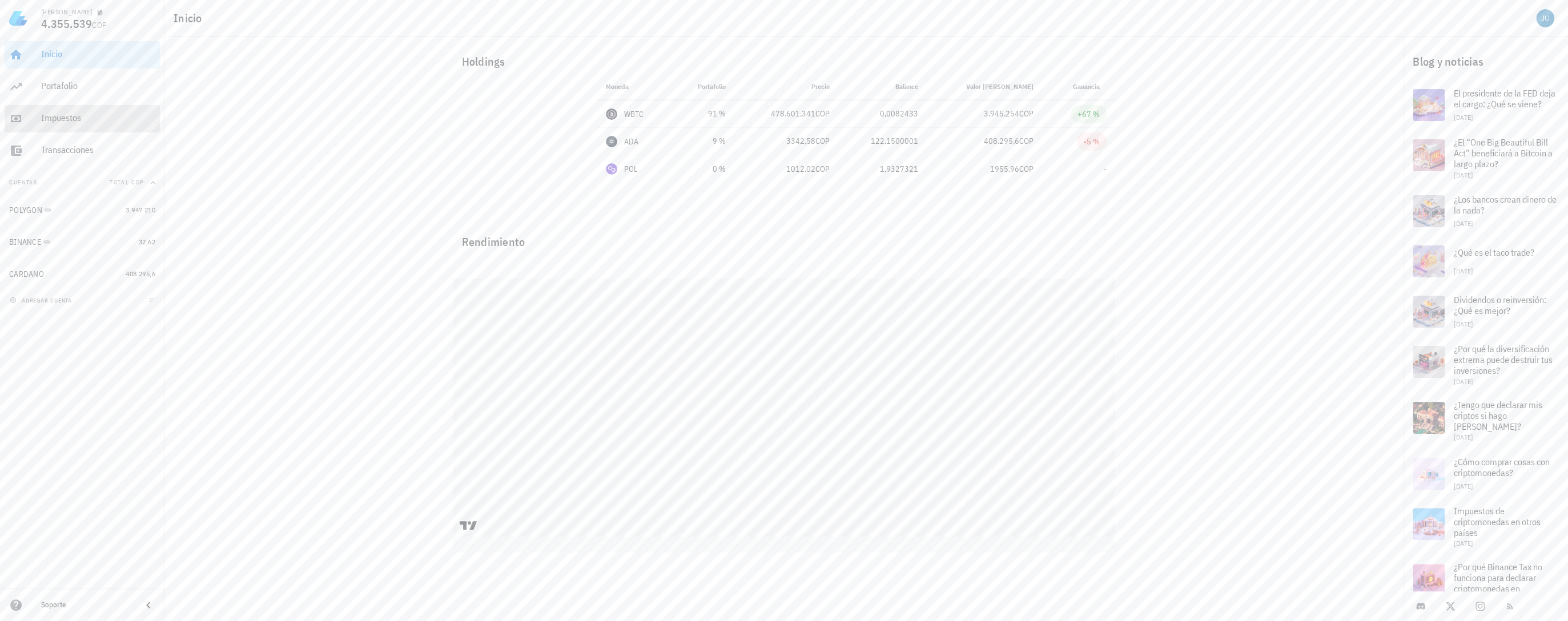
click at [80, 124] on div "Impuestos" at bounding box center [98, 119] width 114 height 26
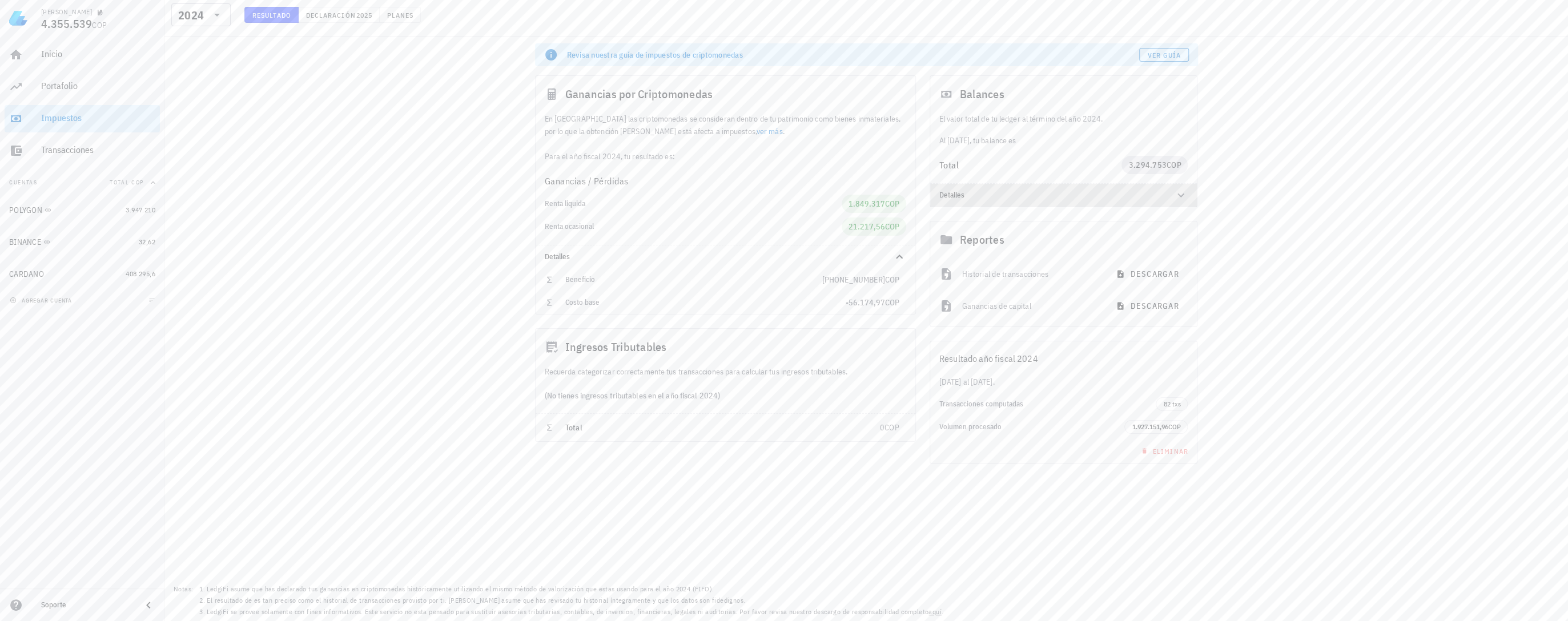
click at [984, 201] on div "Detalles" at bounding box center [1063, 196] width 267 height 23
click at [753, 136] on link "ver más" at bounding box center [766, 131] width 26 height 11
click at [1152, 54] on span "Ver guía" at bounding box center [1160, 55] width 34 height 9
click at [577, 171] on div "Ganancias / Pérdidas" at bounding box center [722, 181] width 380 height 23
click at [602, 166] on div "Ganancias / Pérdidas Renta liquida 1.849.317 COP Renta ocasional 21.217,56 COP" at bounding box center [722, 203] width 380 height 82
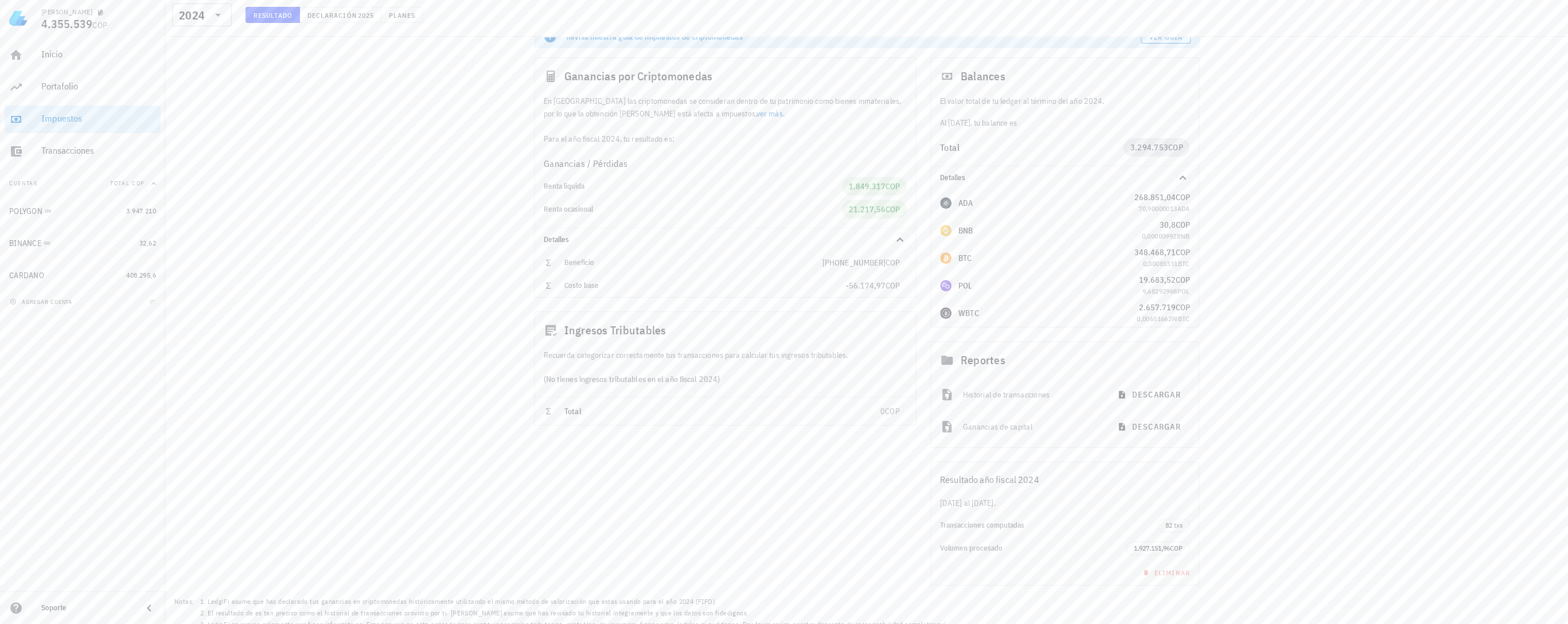
scroll to position [28, 0]
click at [574, 392] on div "Total" at bounding box center [722, 402] width 316 height 24
click at [351, 15] on span "Declaración" at bounding box center [332, 15] width 51 height 9
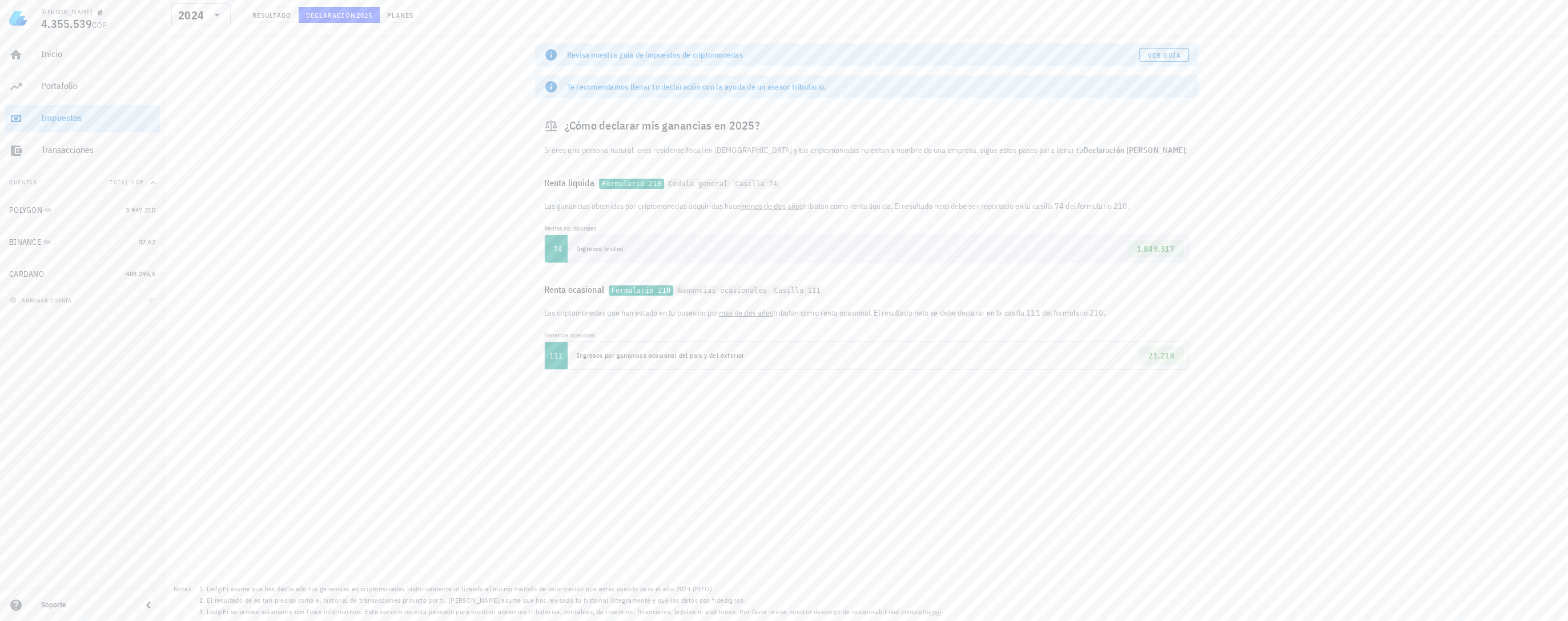
click at [1055, 242] on td "1.849.317" at bounding box center [1027, 249] width 321 height 28
click at [60, 64] on div "Inicio" at bounding box center [98, 54] width 114 height 26
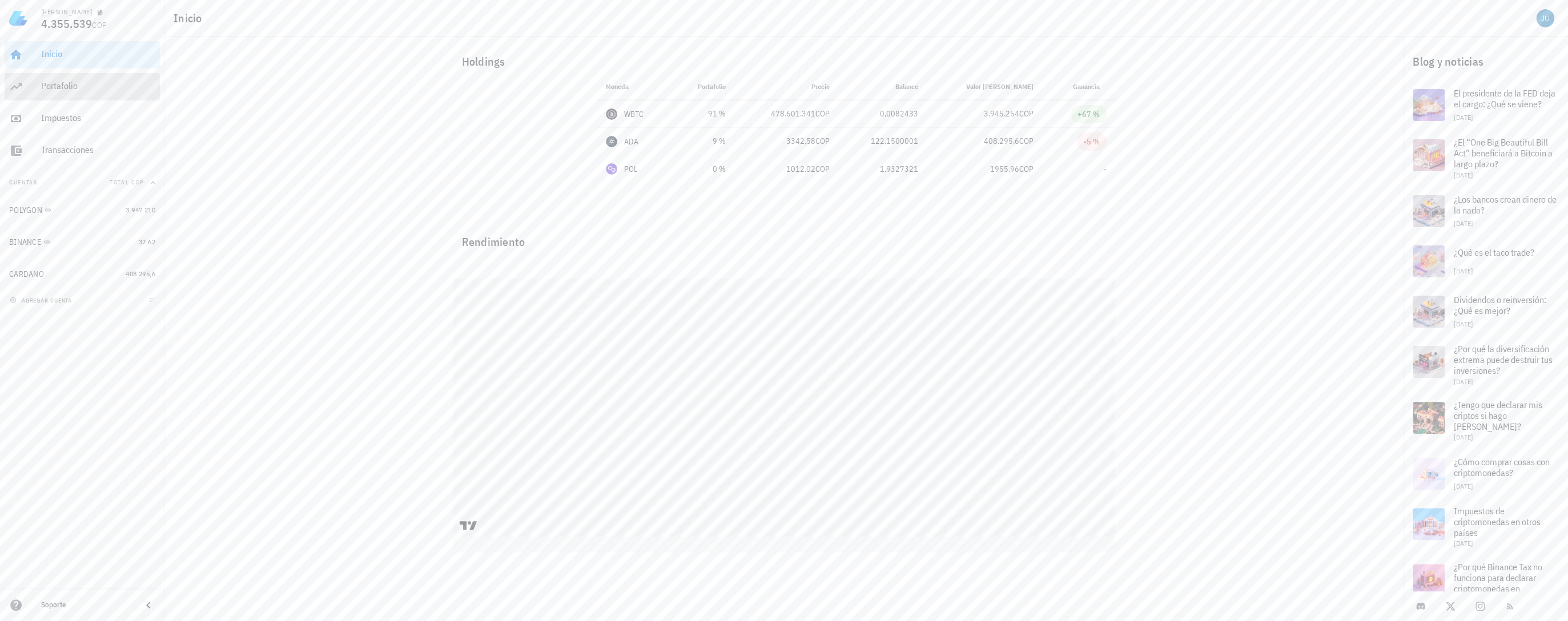
click at [75, 92] on div "Portafolio" at bounding box center [98, 87] width 114 height 26
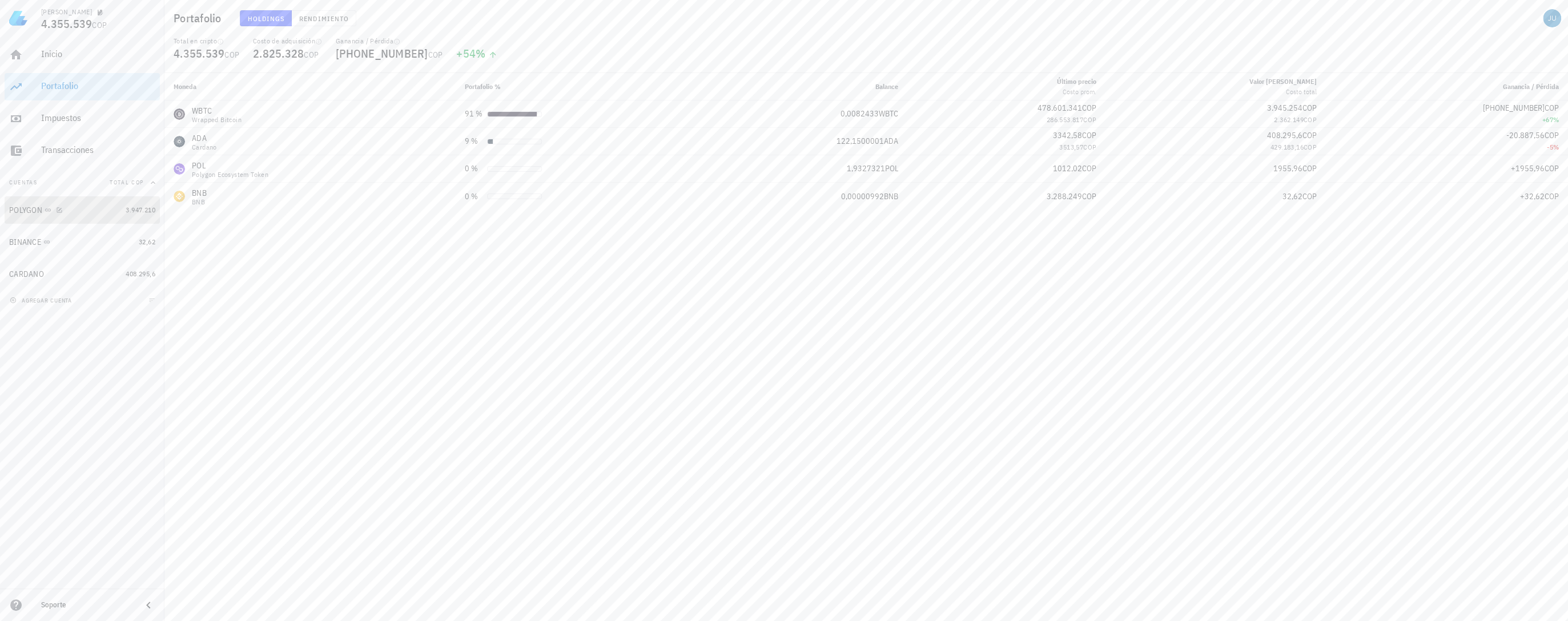
click at [26, 213] on div "POLYGON" at bounding box center [25, 210] width 33 height 10
